Goal: Information Seeking & Learning: Learn about a topic

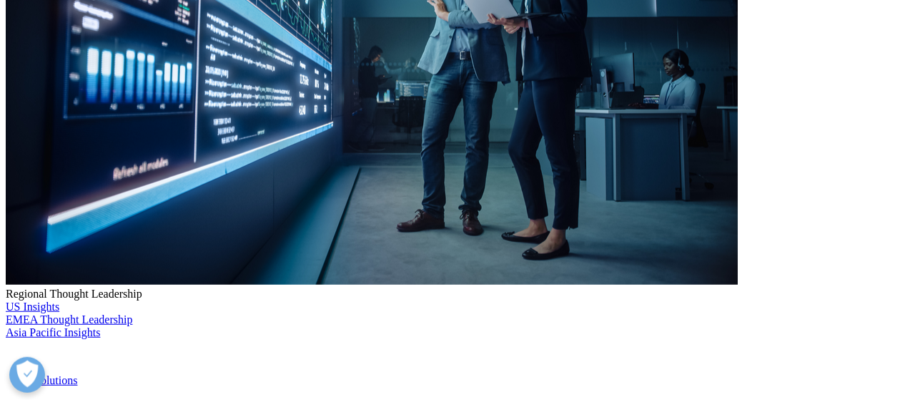
scroll to position [441, 0]
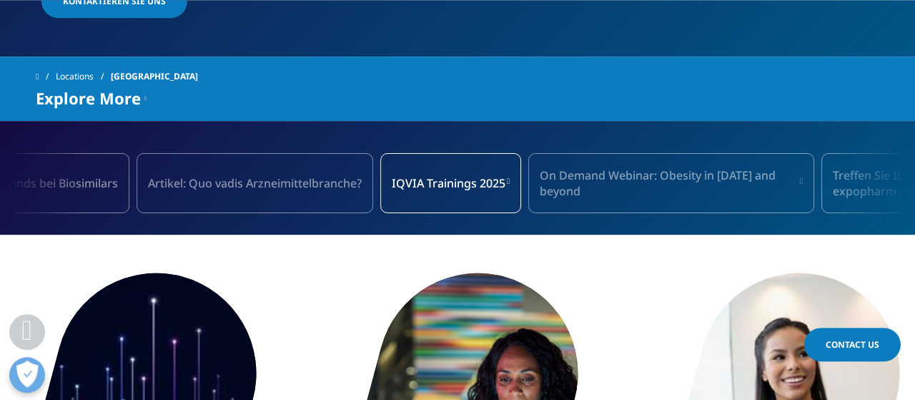
click at [134, 89] on span "Explore More" at bounding box center [88, 97] width 105 height 17
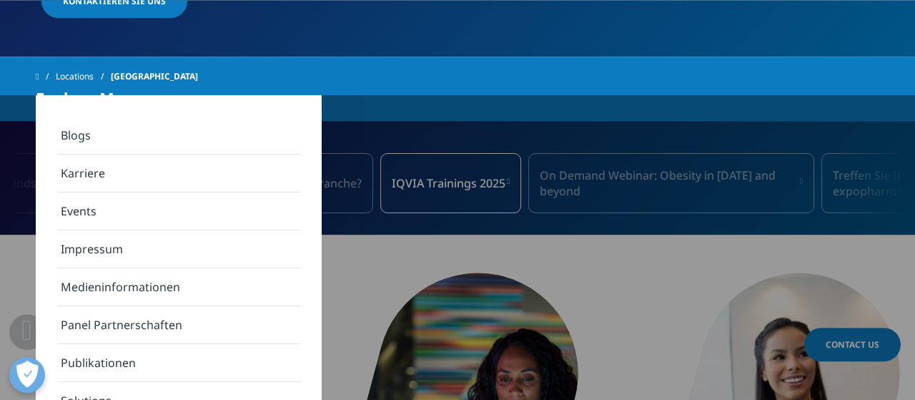
click at [190, 347] on link "Publikationen" at bounding box center [178, 363] width 243 height 38
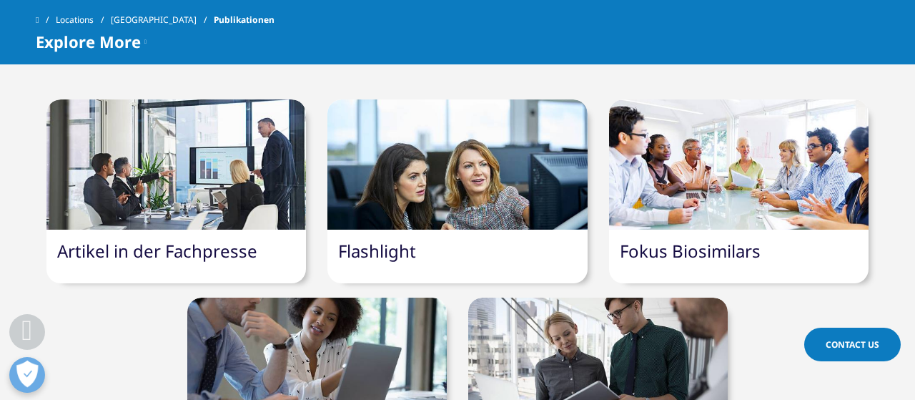
scroll to position [483, 0]
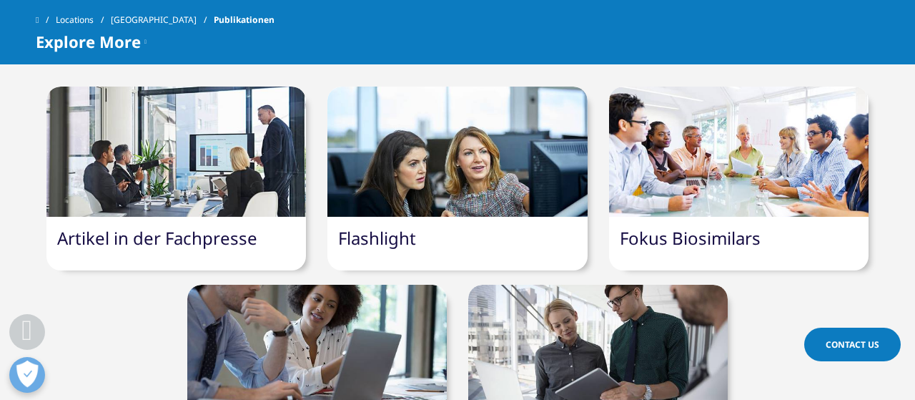
click at [237, 228] on link "Artikel in der Fachpresse" at bounding box center [157, 238] width 200 height 24
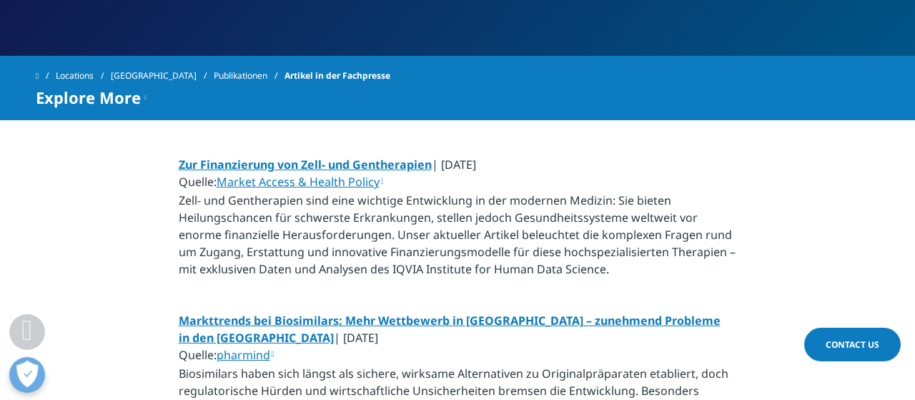
scroll to position [223, 0]
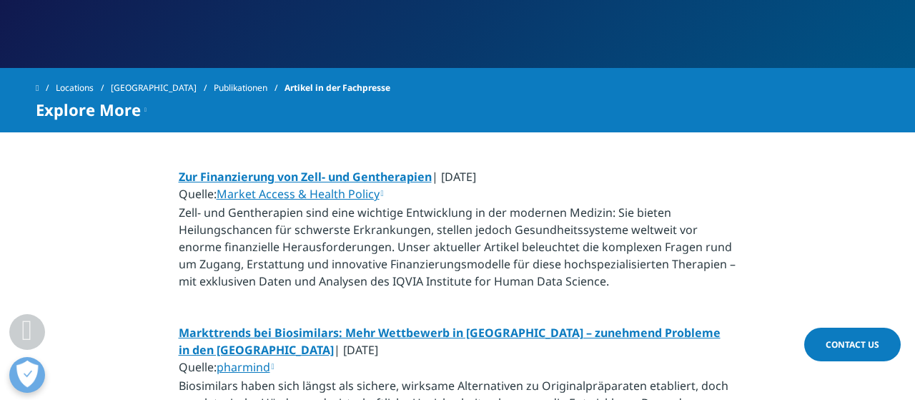
drag, startPoint x: 217, startPoint y: 192, endPoint x: 381, endPoint y: 190, distance: 164.4
click at [381, 190] on p "Zur Finanzierung von Zell- und Gentherapien | Juli 2025 Quelle: Market Access &…" at bounding box center [458, 233] width 558 height 130
copy p "Market Access & Health Policy"
drag, startPoint x: 215, startPoint y: 365, endPoint x: 272, endPoint y: 367, distance: 56.5
click at [272, 367] on p "Markttrends bei Biosimilars: Mehr Wettbewerb in Europa – zunehmend Probleme in …" at bounding box center [458, 389] width 558 height 130
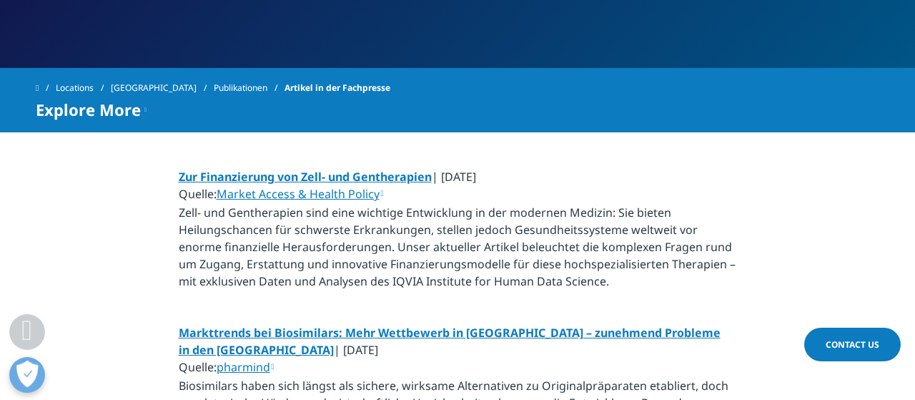
copy p "pharmind"
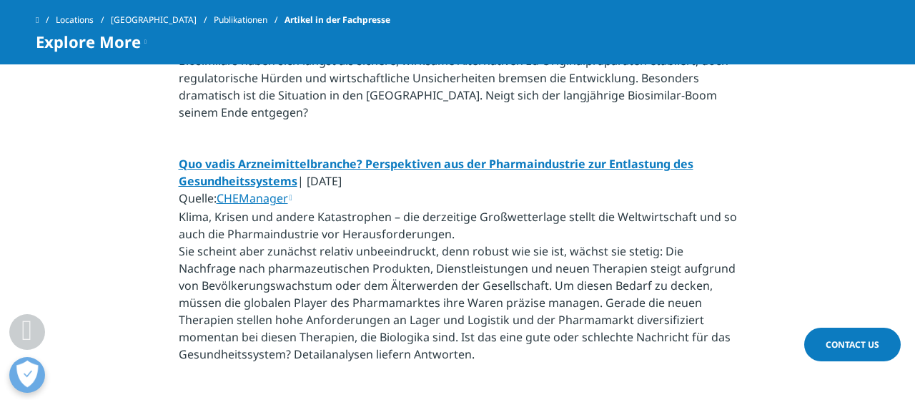
scroll to position [508, 0]
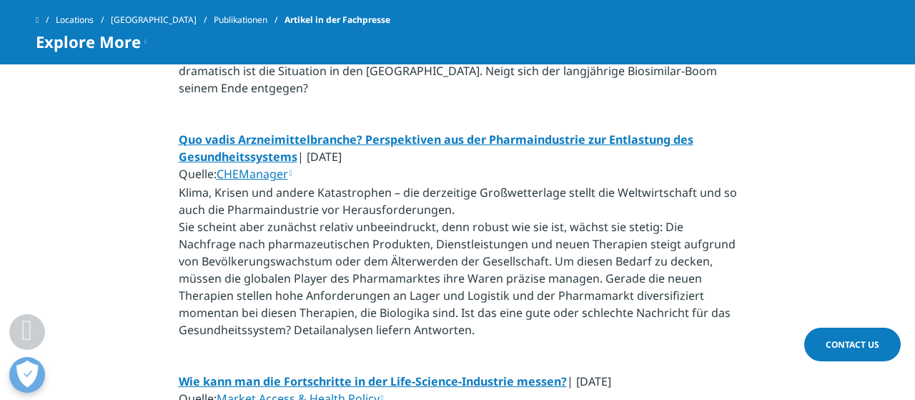
drag, startPoint x: 217, startPoint y: 172, endPoint x: 297, endPoint y: 177, distance: 80.9
click at [297, 177] on p "Quo vadis Arzneimittelbranche? Perspektiven aus der Pharmaindustrie zur Entlast…" at bounding box center [458, 239] width 558 height 216
copy p "CHEManager"
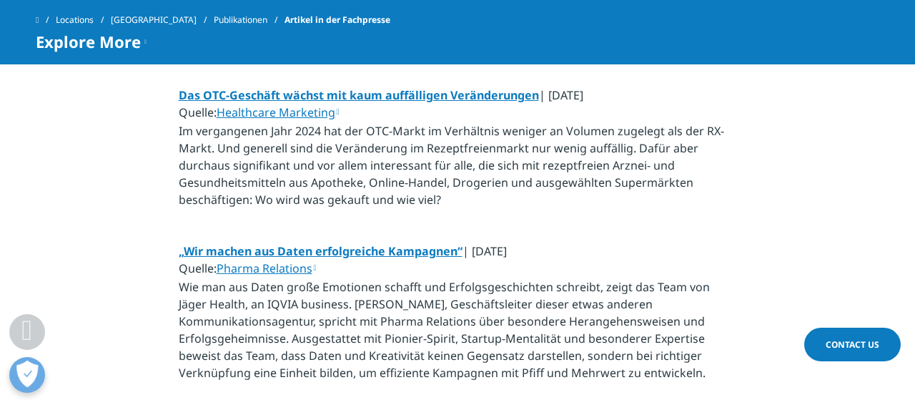
scroll to position [991, 0]
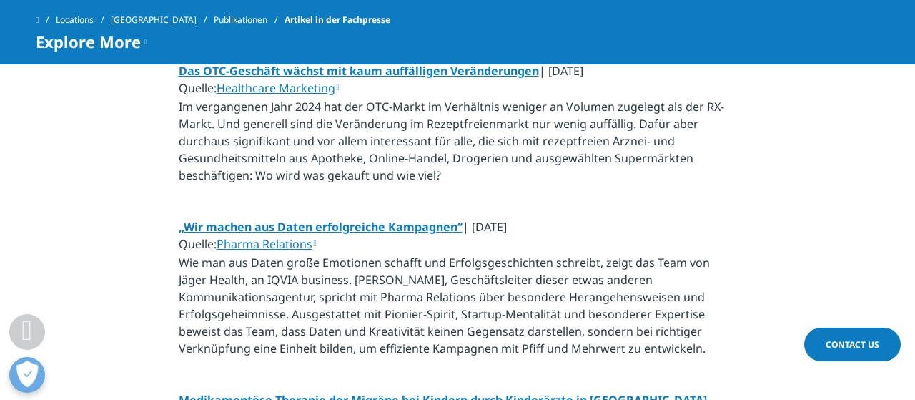
drag, startPoint x: 218, startPoint y: 87, endPoint x: 337, endPoint y: 95, distance: 119.7
click at [337, 95] on p "Das OTC-Geschäft wächst mit kaum auffälligen Veränderungen | Mai 2025 Quelle: H…" at bounding box center [458, 127] width 558 height 130
copy p "Healthcare Marketing"
drag, startPoint x: 219, startPoint y: 242, endPoint x: 313, endPoint y: 246, distance: 94.4
click at [313, 246] on p "„Wir machen aus Daten erfolgreiche Kampagnen“ | April 2025 Quelle: Pharma Relat…" at bounding box center [458, 291] width 558 height 147
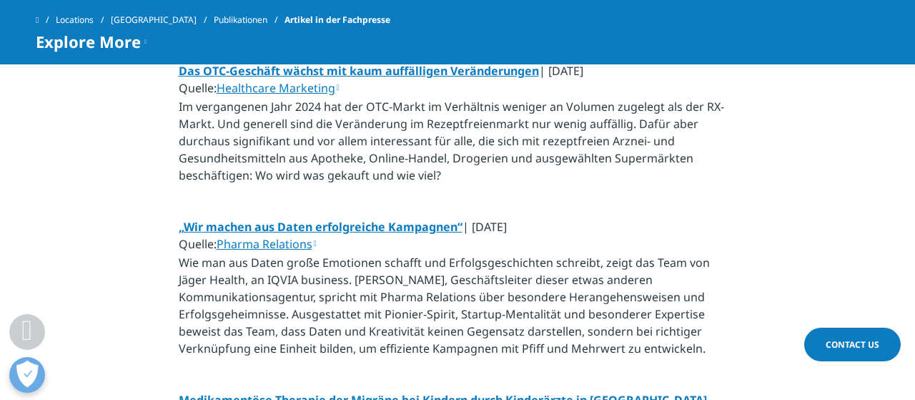
copy p "Pharma Relations"
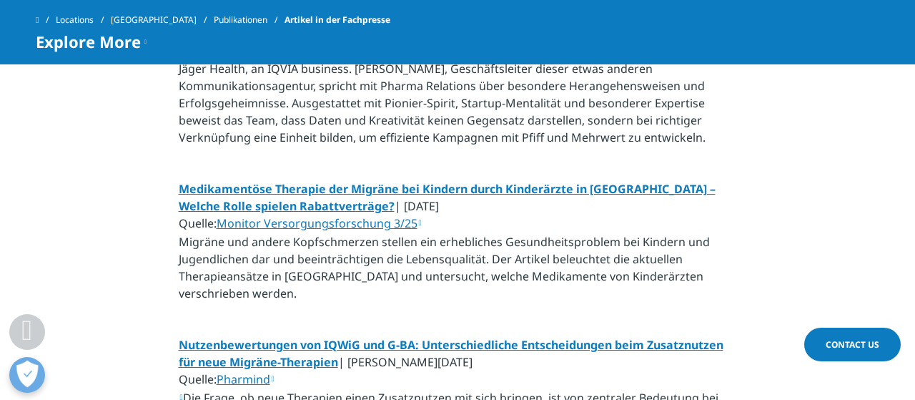
scroll to position [1214, 0]
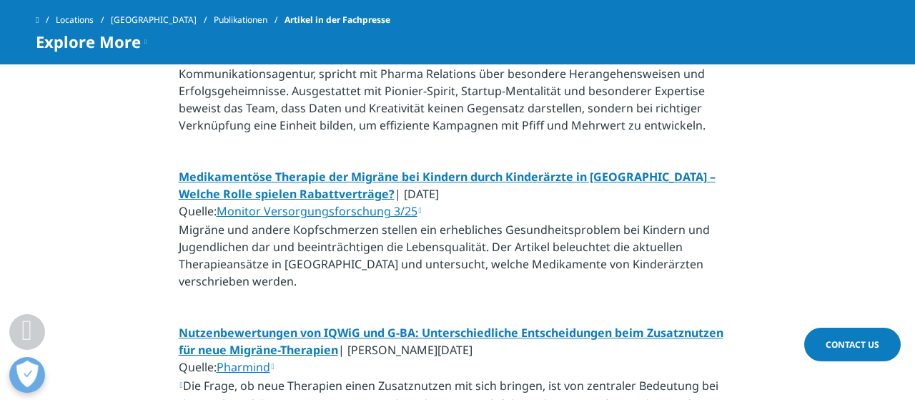
drag, startPoint x: 219, startPoint y: 208, endPoint x: 387, endPoint y: 217, distance: 168.9
click at [387, 217] on p "Medikamentöse Therapie der Migräne bei Kindern durch Kinderärzte in Deutschland…" at bounding box center [458, 233] width 558 height 130
copy p "Monitor Versorgungsforschung"
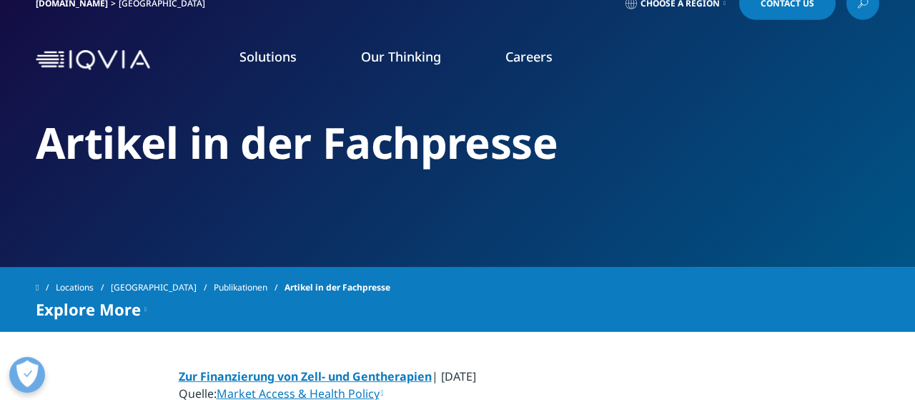
scroll to position [0, 0]
